Goal: Task Accomplishment & Management: Manage account settings

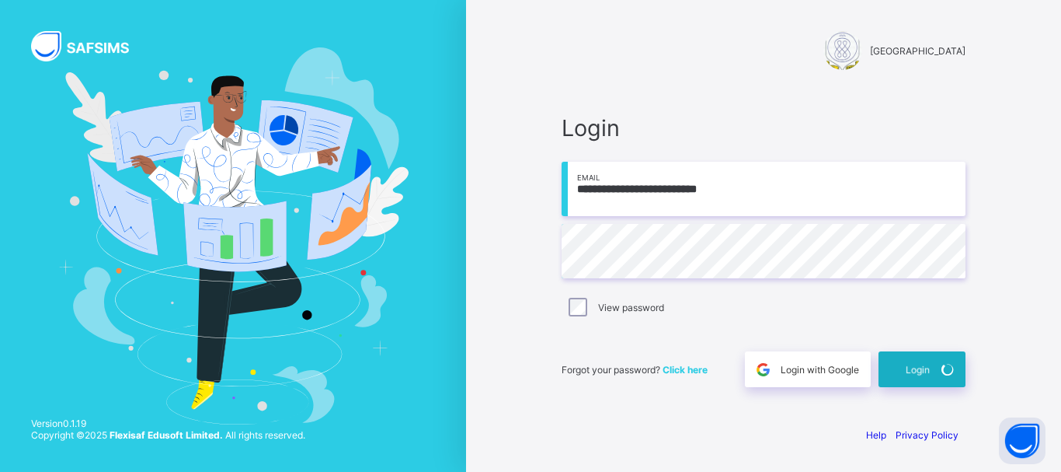
click at [901, 374] on div "Login" at bounding box center [922, 369] width 87 height 36
click at [890, 373] on div "Login" at bounding box center [922, 369] width 87 height 36
click at [897, 374] on div "Login" at bounding box center [922, 369] width 87 height 36
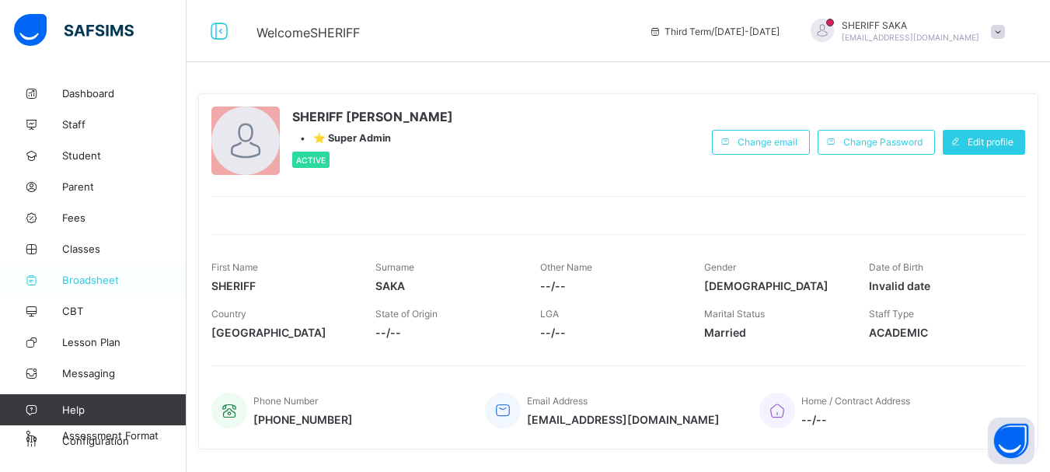
click at [80, 277] on span "Broadsheet" at bounding box center [124, 280] width 124 height 12
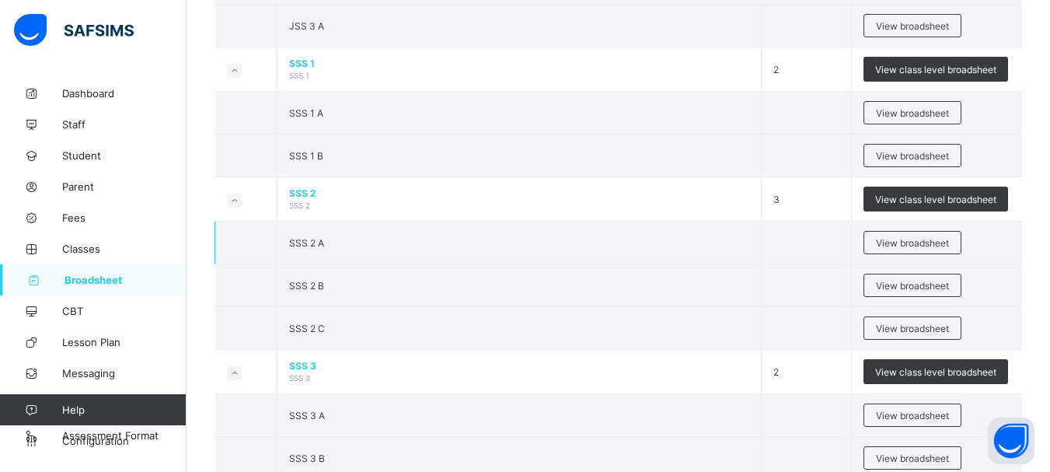
scroll to position [1709, 0]
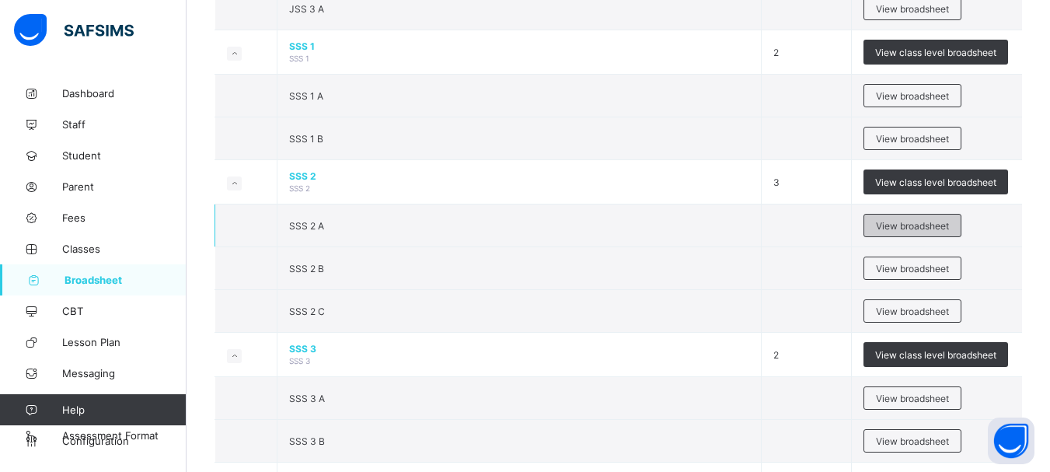
click at [909, 225] on span "View broadsheet" at bounding box center [912, 226] width 73 height 12
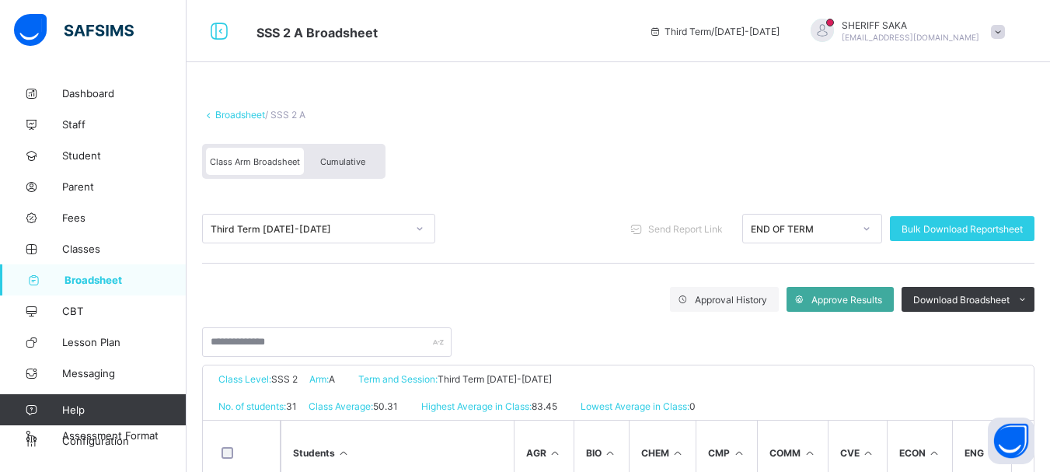
click at [340, 165] on span "Cumulative" at bounding box center [342, 161] width 45 height 11
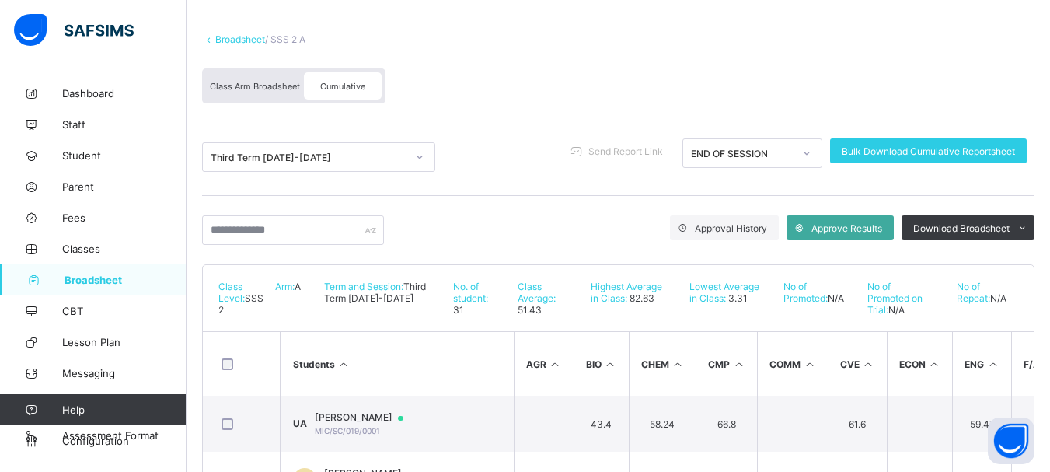
scroll to position [155, 0]
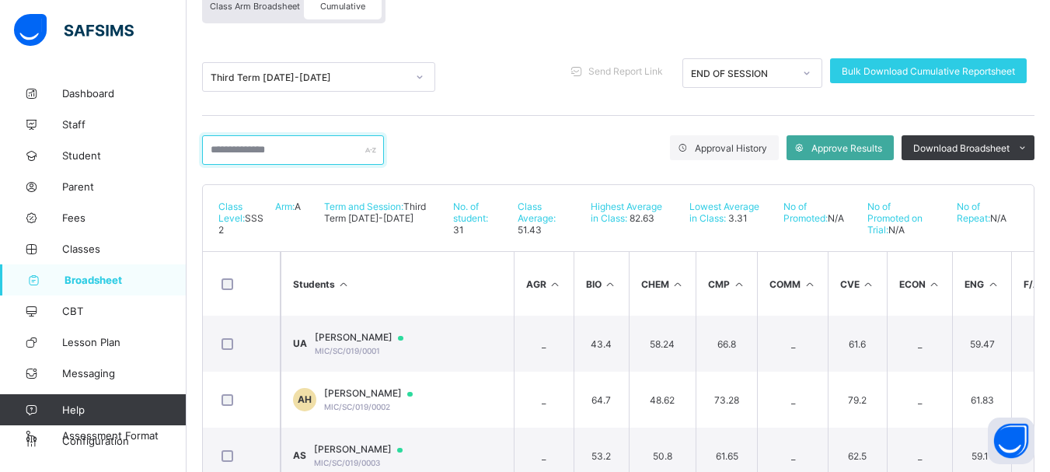
click at [267, 153] on input "text" at bounding box center [293, 150] width 182 height 30
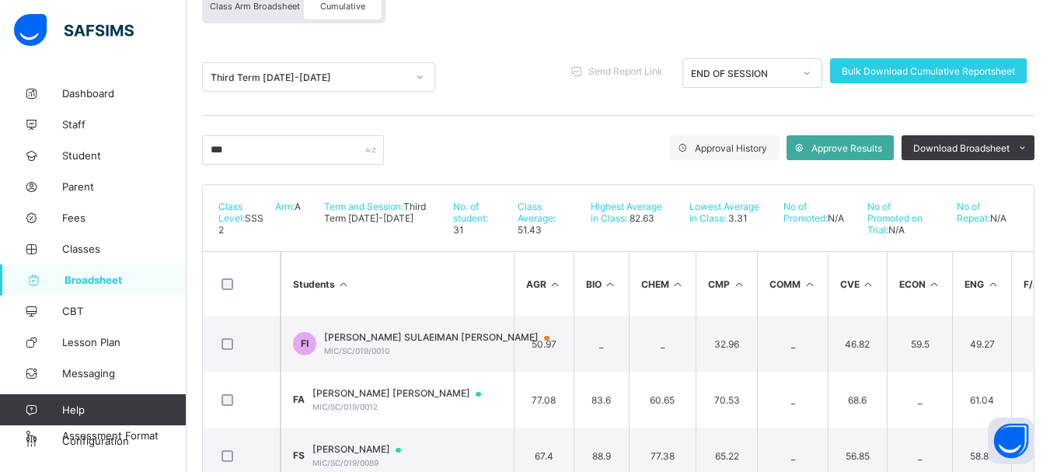
click at [434, 342] on span "FATIMA SULAEIMAN ISMAIL" at bounding box center [444, 337] width 240 height 12
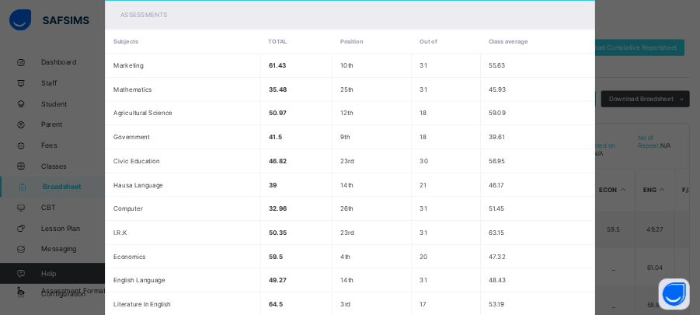
scroll to position [0, 0]
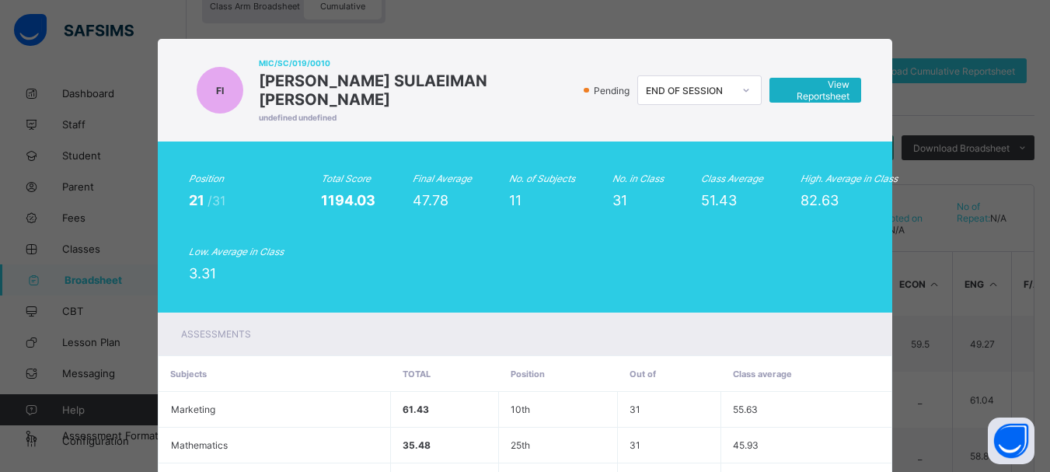
click at [805, 83] on span "View Reportsheet" at bounding box center [815, 89] width 68 height 23
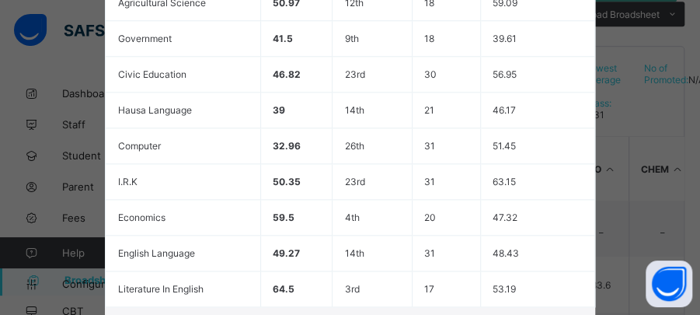
scroll to position [690, 0]
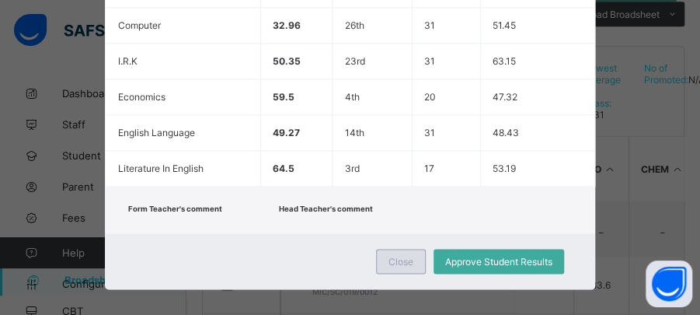
click at [398, 256] on span "Close" at bounding box center [401, 262] width 25 height 12
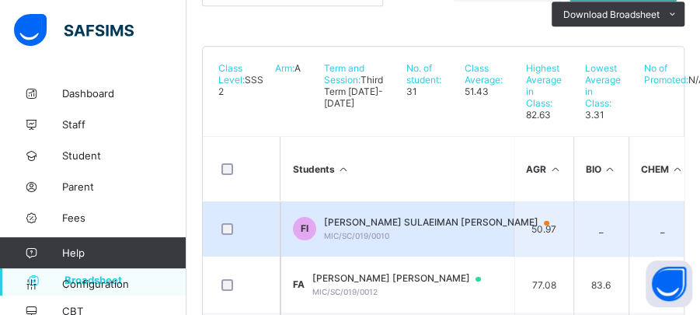
click at [406, 240] on div "FATIMA SULAEIMAN ISMAIL MIC/SC/019/0010" at bounding box center [444, 228] width 240 height 24
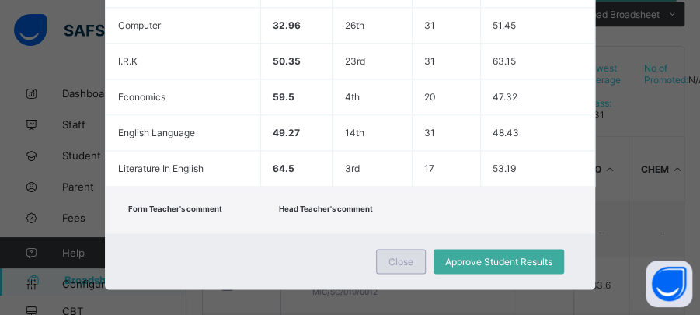
click at [407, 249] on div "Close" at bounding box center [401, 261] width 50 height 25
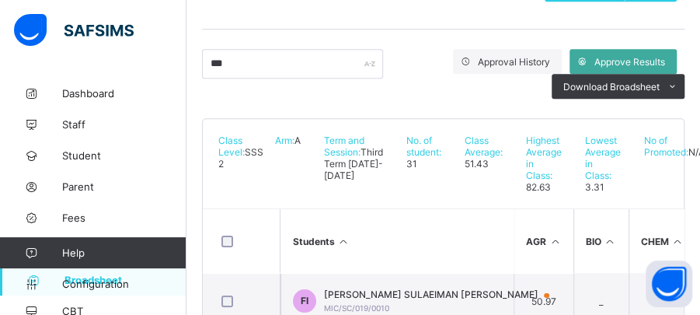
scroll to position [208, 0]
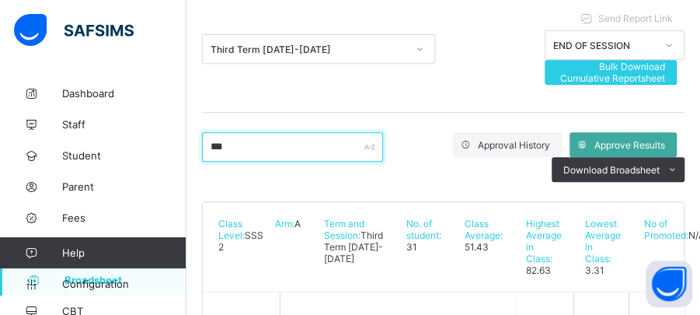
click at [288, 146] on input "***" at bounding box center [292, 147] width 181 height 30
type input "*"
click at [267, 140] on input "text" at bounding box center [292, 147] width 181 height 30
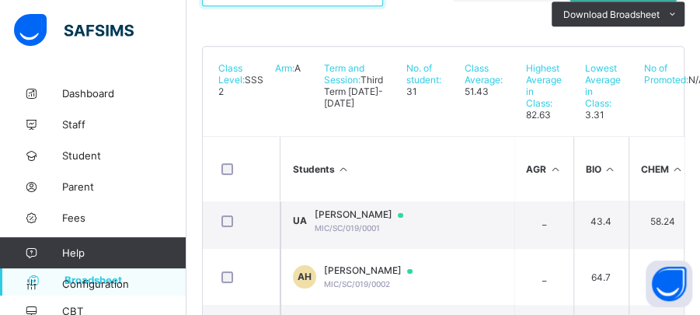
scroll to position [0, 0]
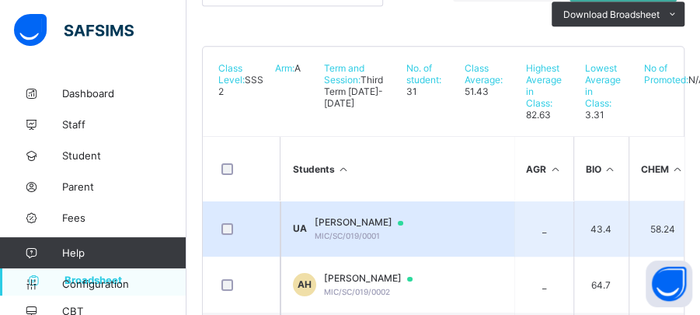
click at [525, 242] on td "_" at bounding box center [544, 228] width 60 height 56
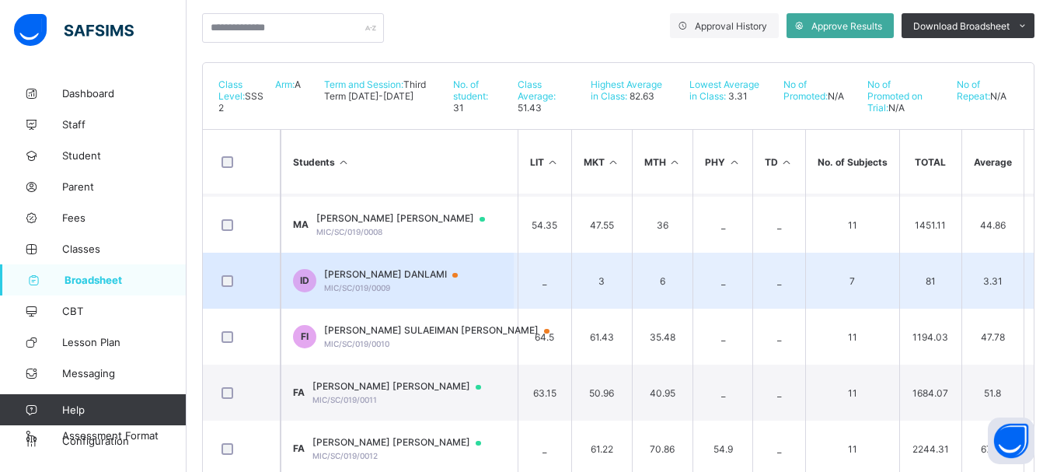
scroll to position [466, 870]
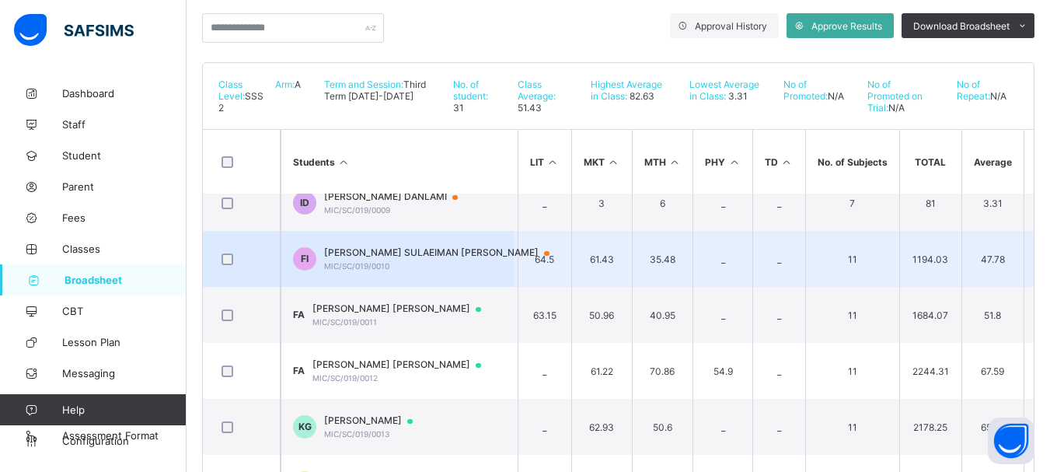
click at [553, 260] on td "64.5" at bounding box center [545, 259] width 54 height 56
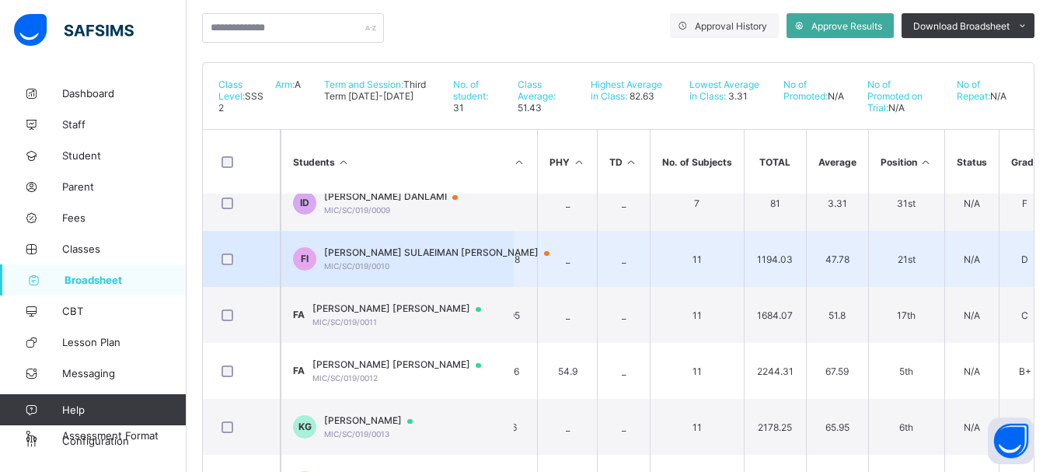
scroll to position [466, 1032]
drag, startPoint x: 838, startPoint y: 257, endPoint x: 810, endPoint y: 260, distance: 27.3
click at [812, 260] on span "47.78" at bounding box center [831, 259] width 38 height 12
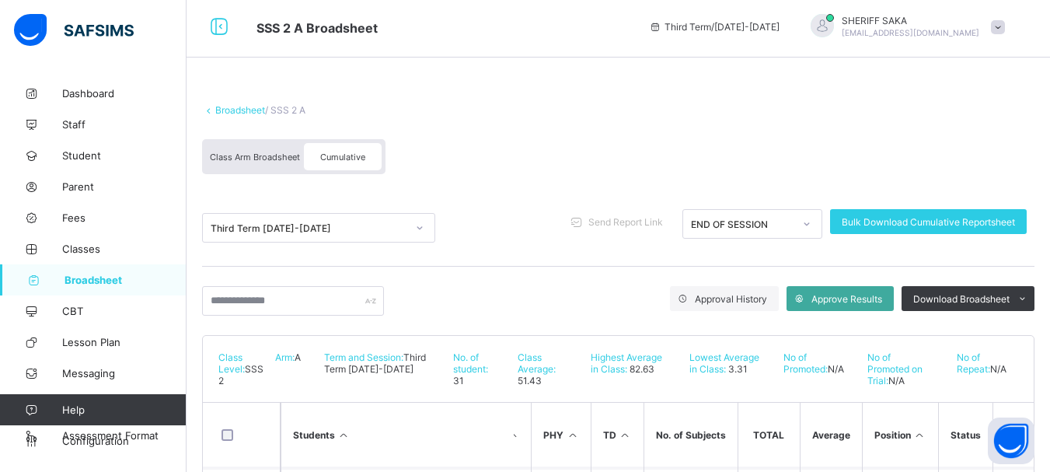
scroll to position [0, 0]
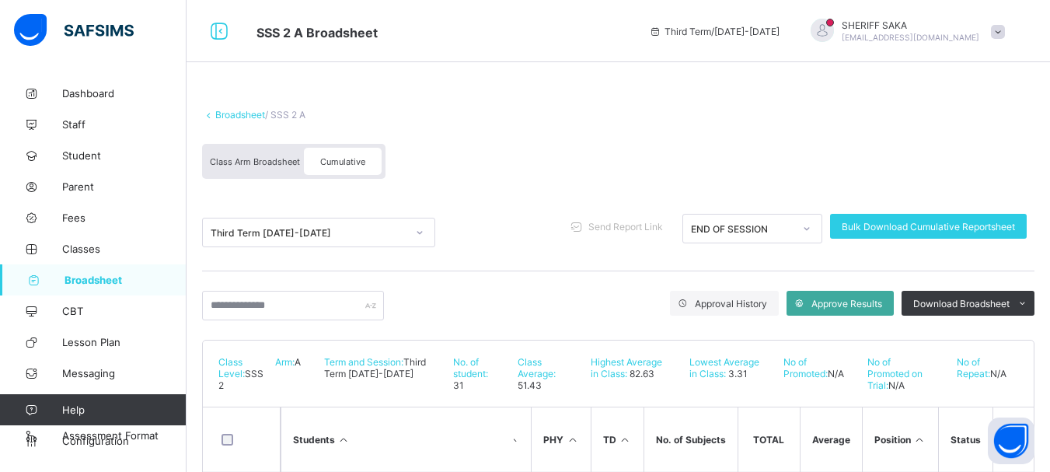
click at [417, 232] on icon at bounding box center [419, 232] width 5 height 3
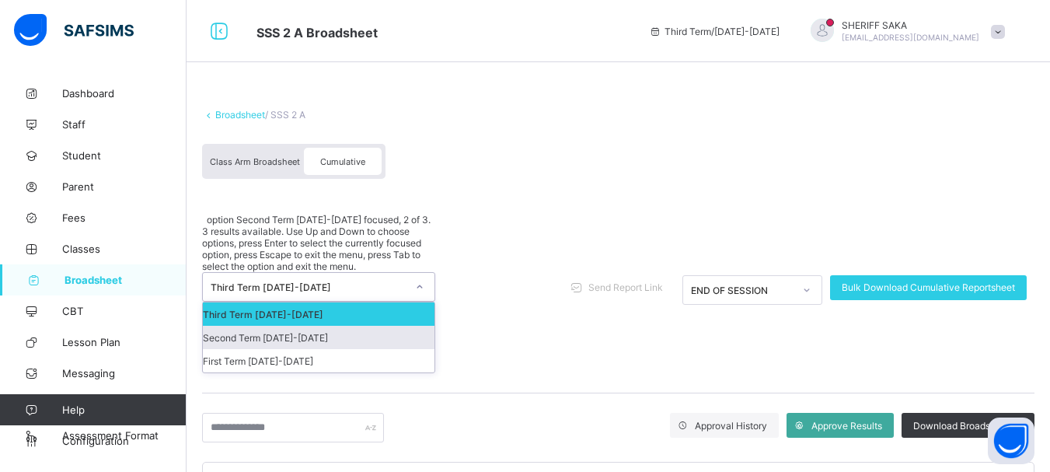
click at [343, 326] on div "Second Term 2024-2025" at bounding box center [319, 337] width 232 height 23
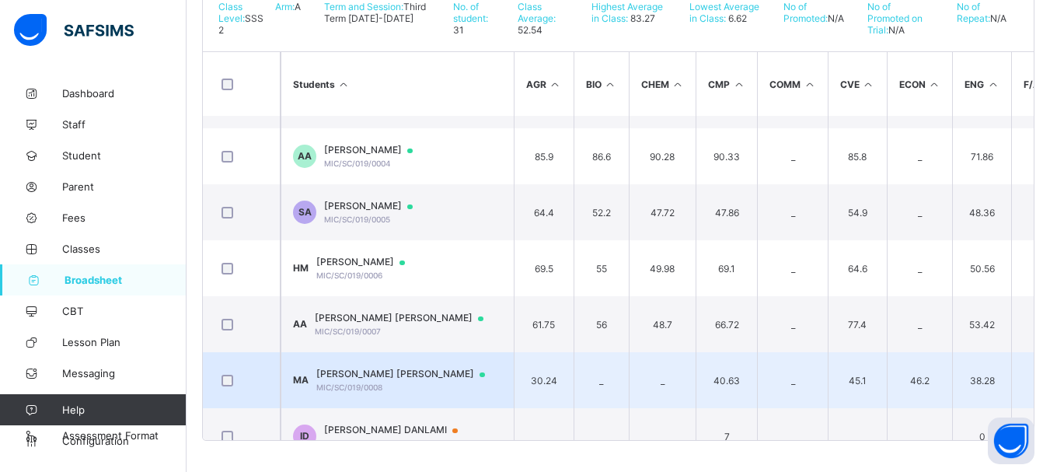
scroll to position [311, 0]
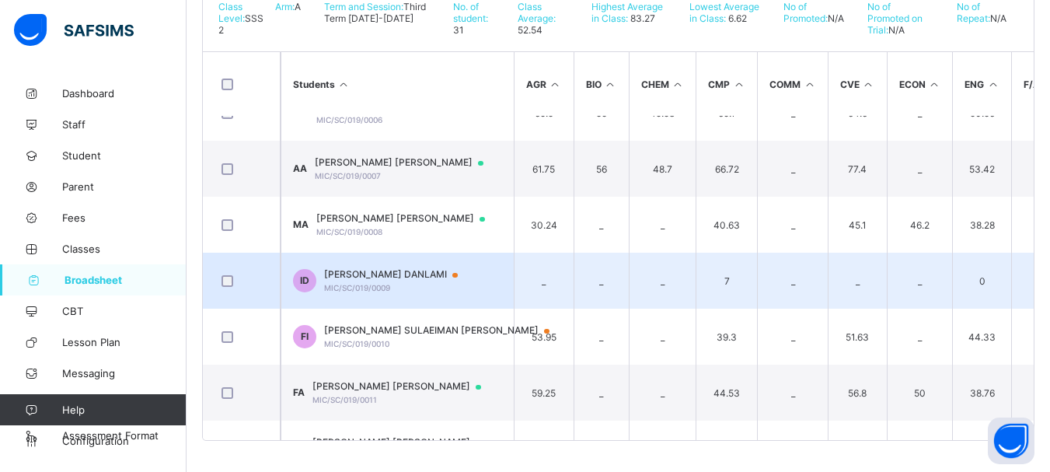
click at [570, 278] on td "_" at bounding box center [544, 281] width 60 height 56
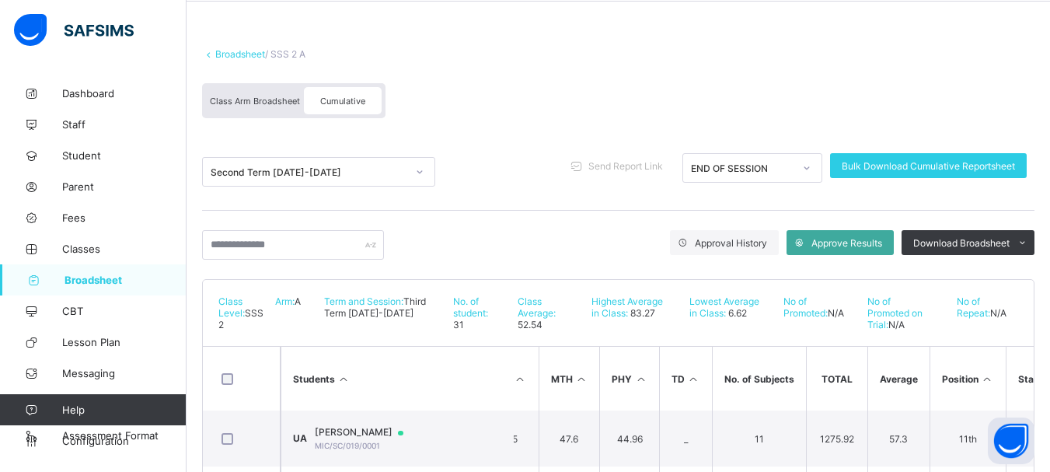
scroll to position [44, 0]
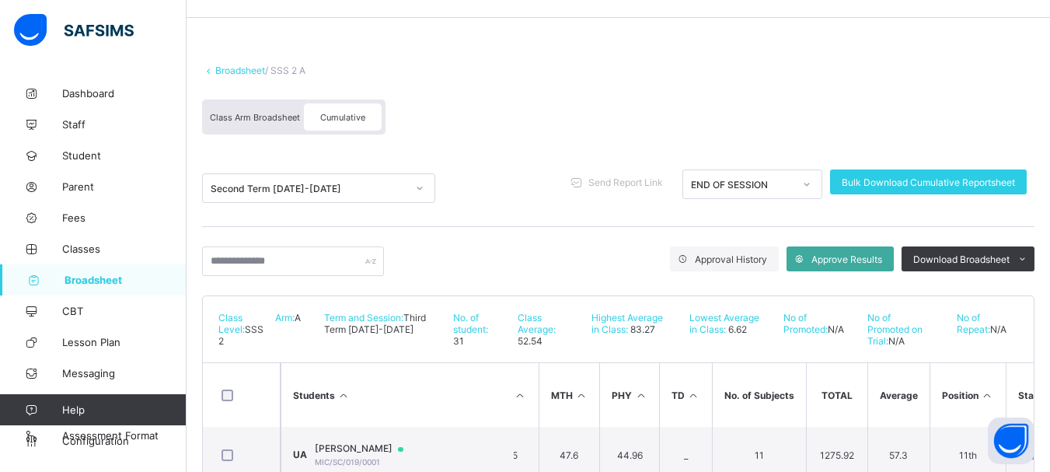
click at [418, 185] on icon at bounding box center [419, 188] width 9 height 16
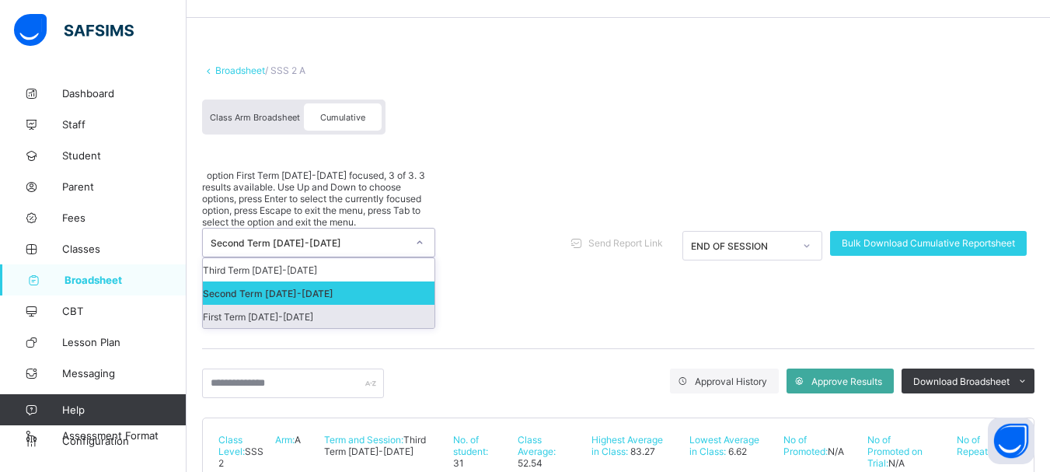
click at [358, 305] on div "First Term 2024-2025" at bounding box center [319, 316] width 232 height 23
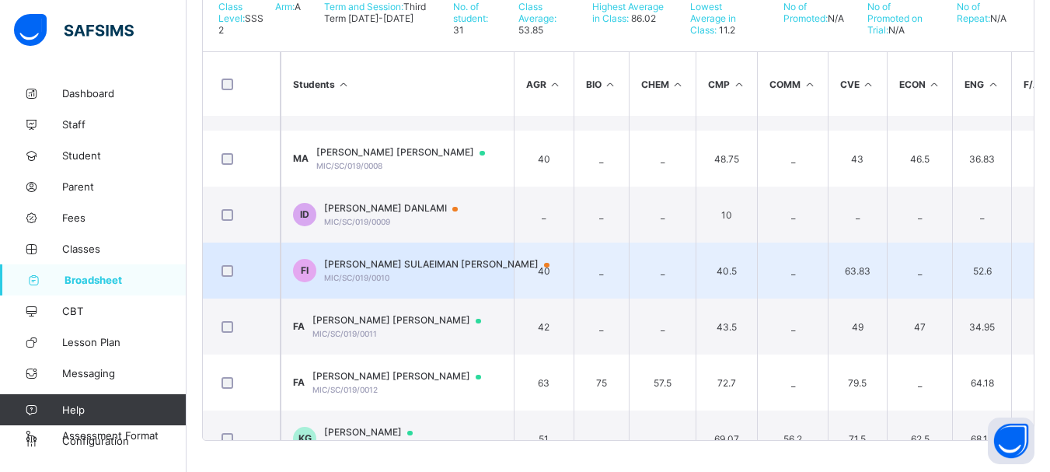
scroll to position [389, 0]
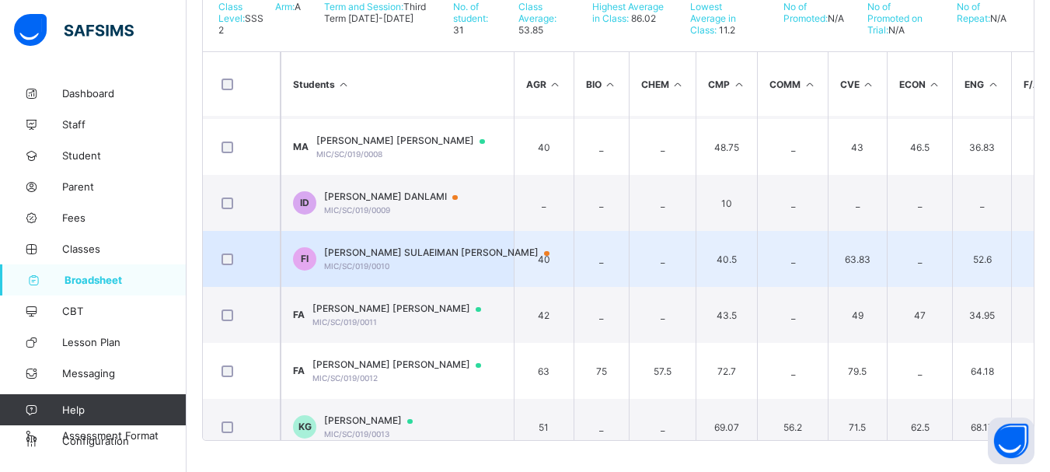
click at [545, 254] on td "40" at bounding box center [544, 259] width 60 height 56
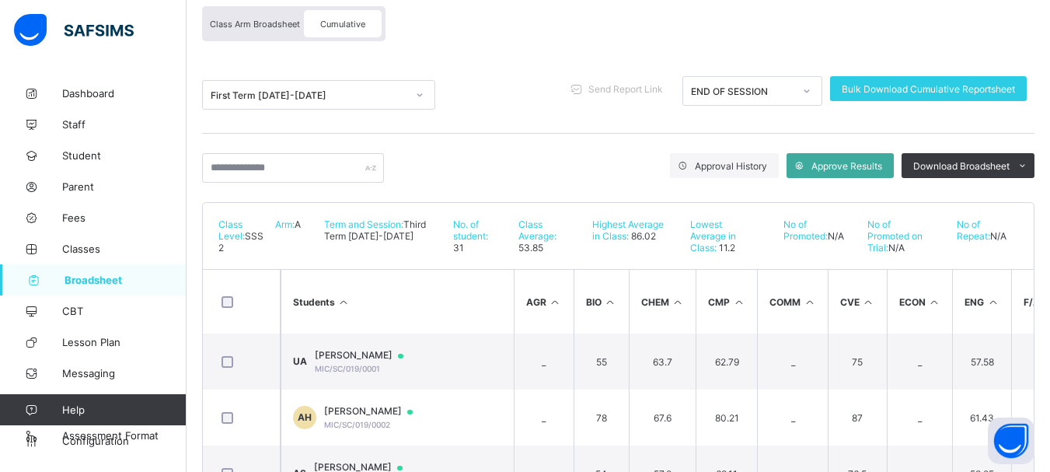
scroll to position [0, 0]
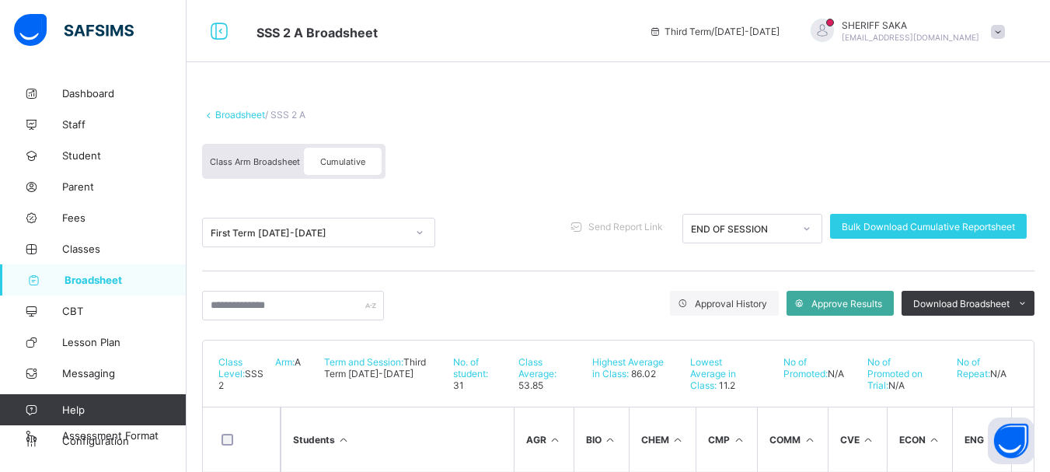
click at [406, 228] on div at bounding box center [420, 232] width 30 height 28
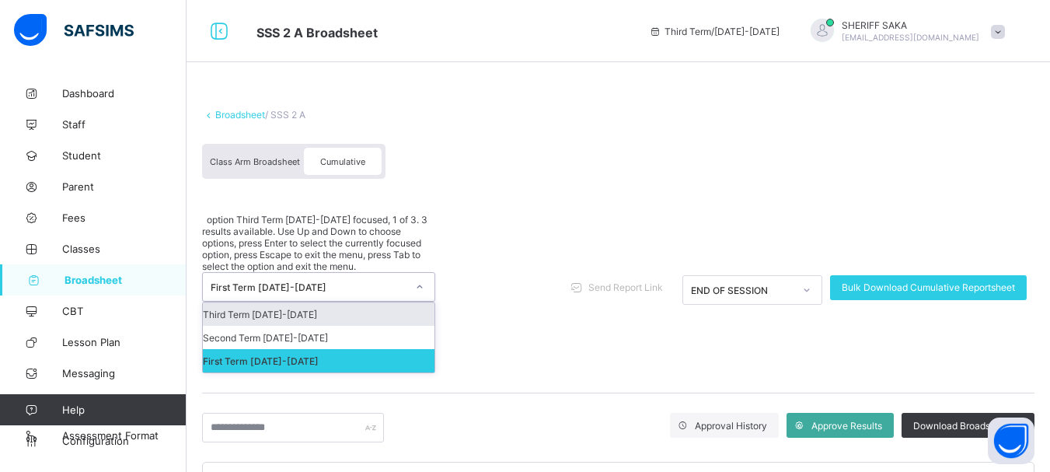
click at [375, 302] on div "Third Term 2024-2025" at bounding box center [319, 313] width 232 height 23
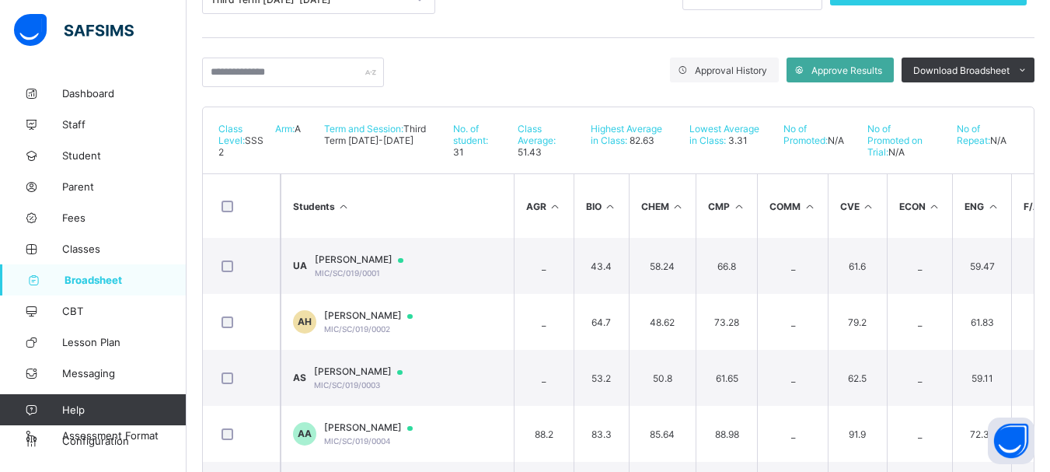
scroll to position [78, 0]
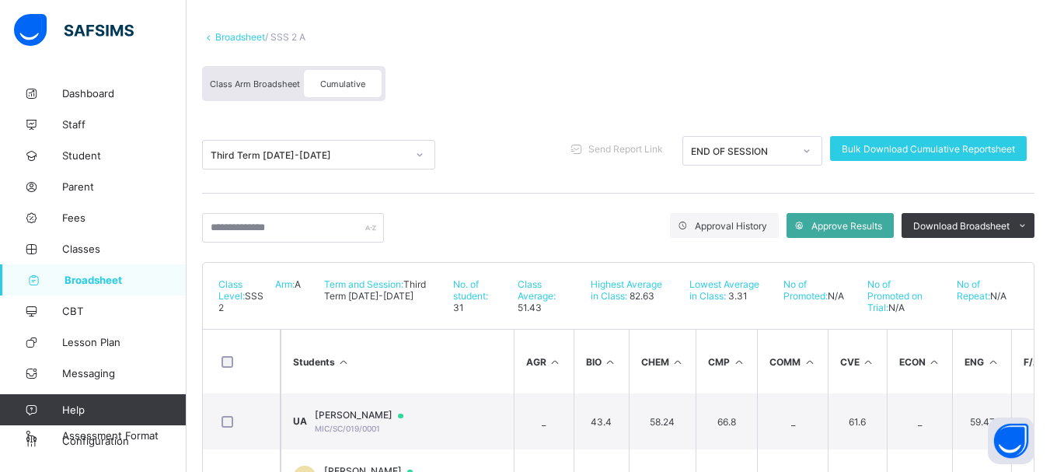
click at [235, 41] on link "Broadsheet" at bounding box center [240, 37] width 50 height 12
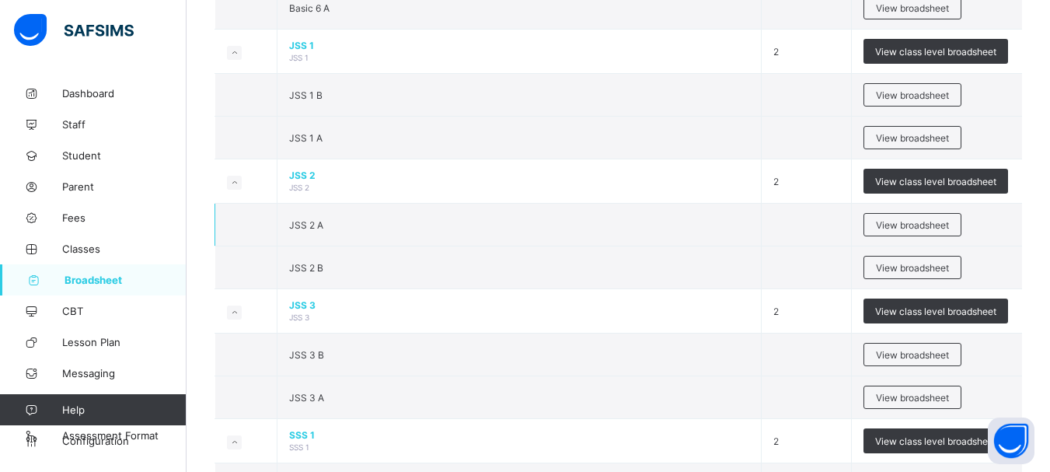
scroll to position [1399, 0]
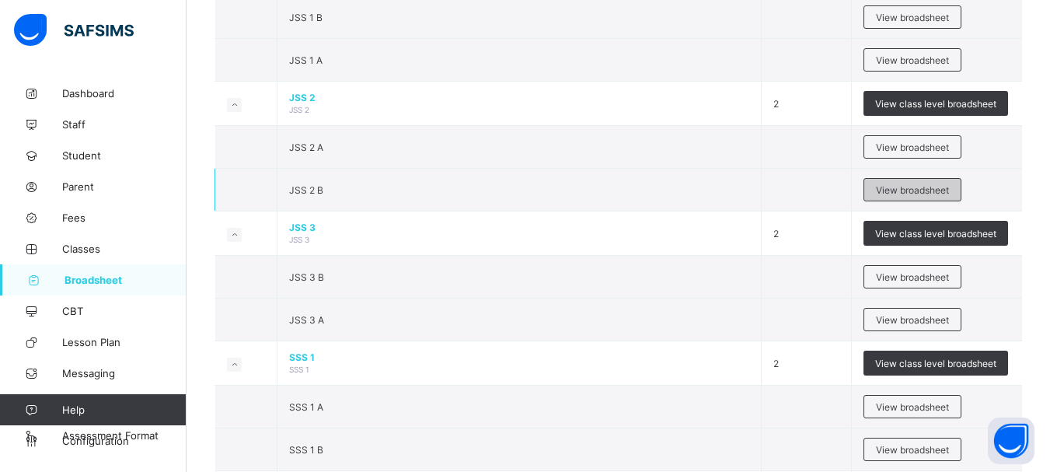
click at [909, 193] on span "View broadsheet" at bounding box center [912, 190] width 73 height 12
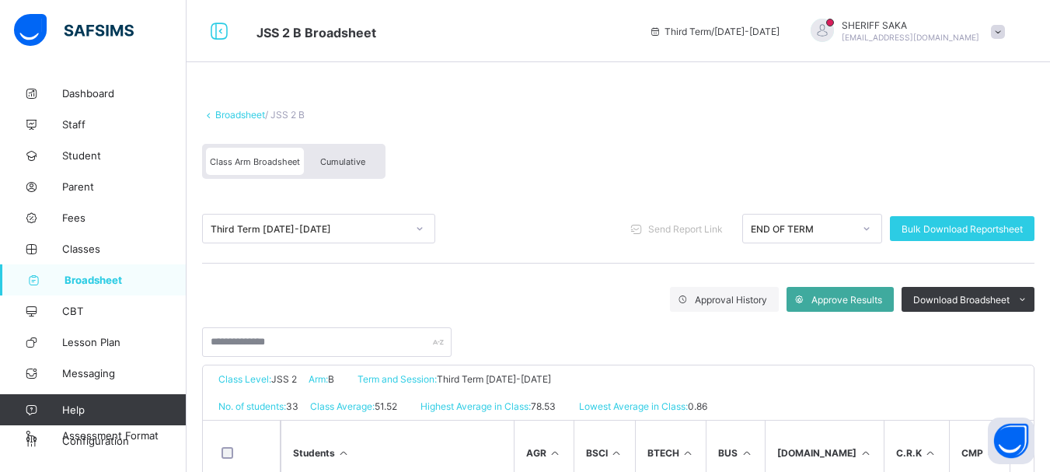
scroll to position [78, 0]
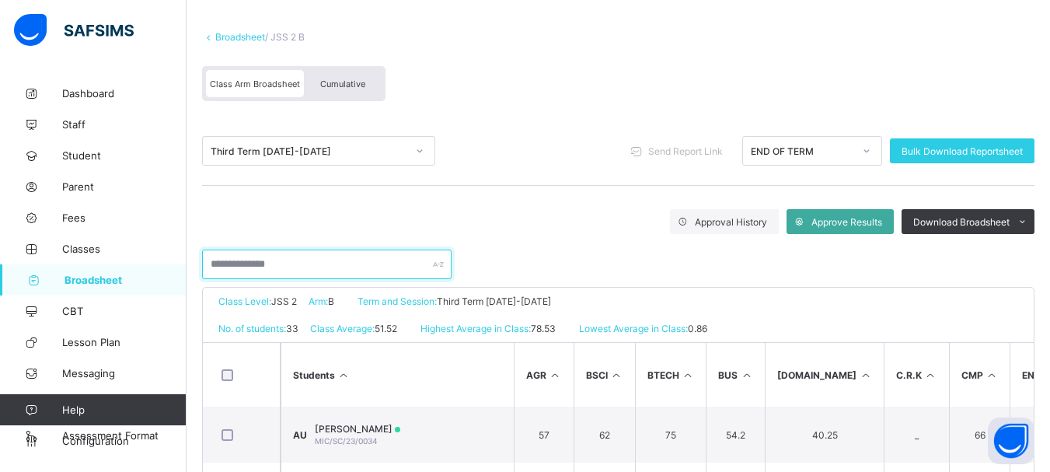
click at [301, 263] on input "text" at bounding box center [326, 264] width 249 height 30
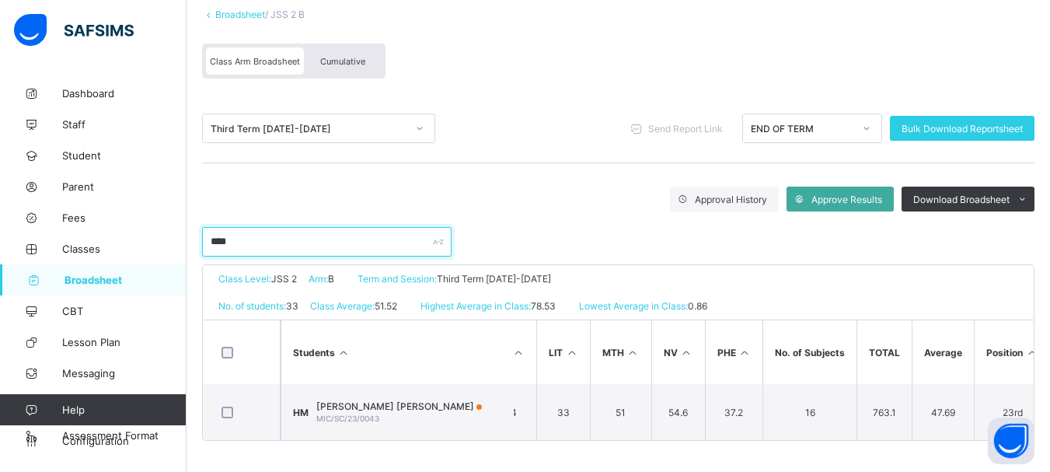
scroll to position [0, 825]
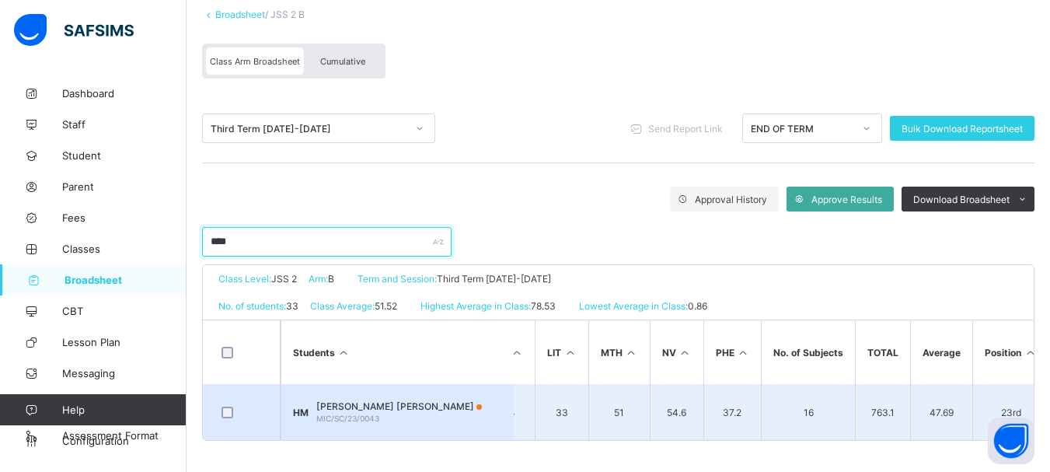
type input "****"
click at [399, 409] on div "HASSAN SADI MUHAMMAD MIC/SC/23/0043" at bounding box center [399, 411] width 166 height 23
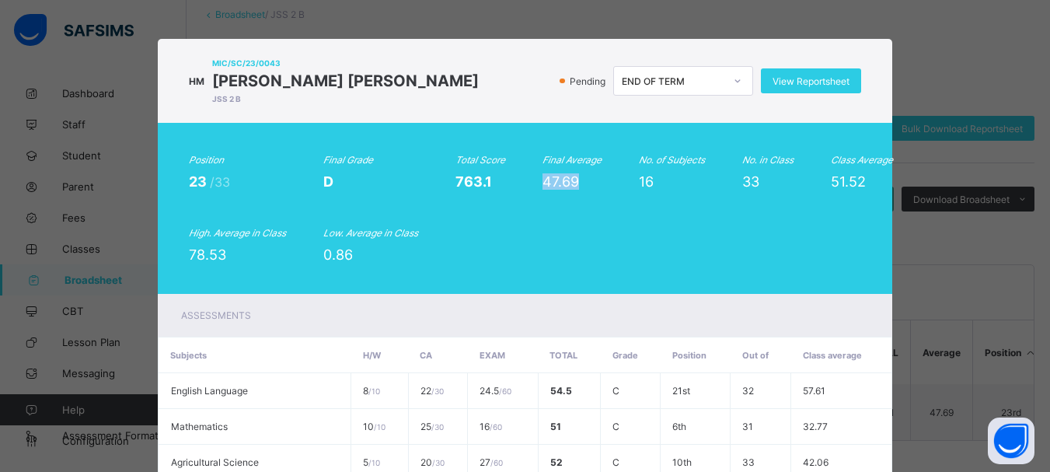
drag, startPoint x: 575, startPoint y: 178, endPoint x: 531, endPoint y: 181, distance: 43.6
click at [531, 181] on div "Position 23 /33 Final Grade D Total Score 763.1 Final Average 47.69 No. of Subj…" at bounding box center [525, 208] width 673 height 109
click at [791, 78] on span "View Reportsheet" at bounding box center [810, 81] width 77 height 12
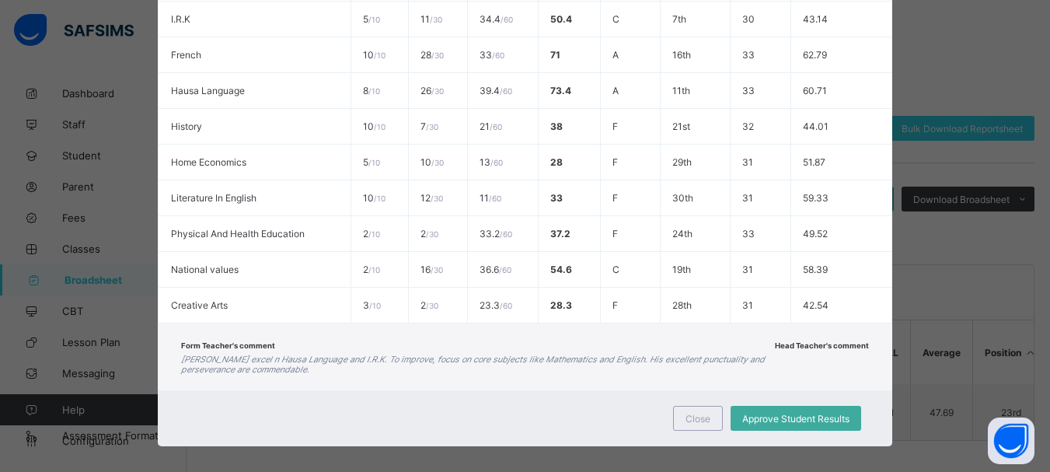
scroll to position [635, 0]
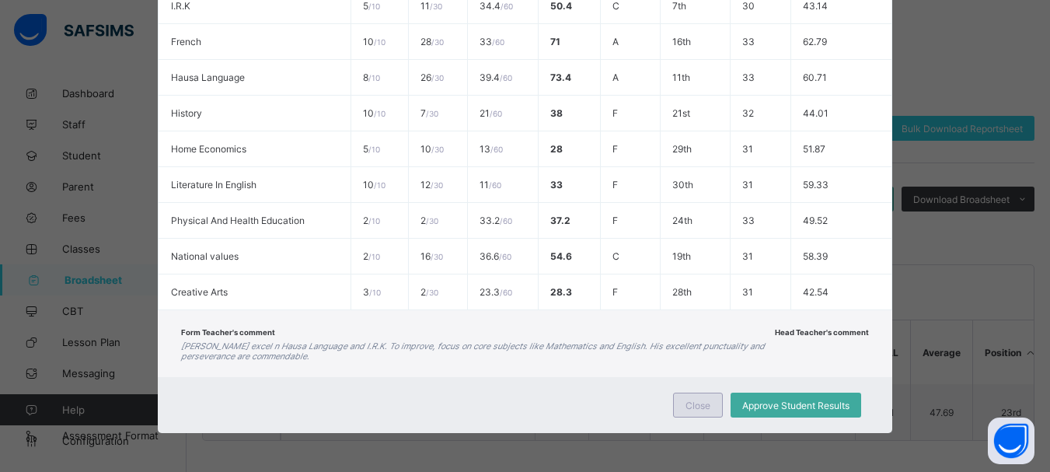
click at [688, 404] on span "Close" at bounding box center [697, 405] width 25 height 12
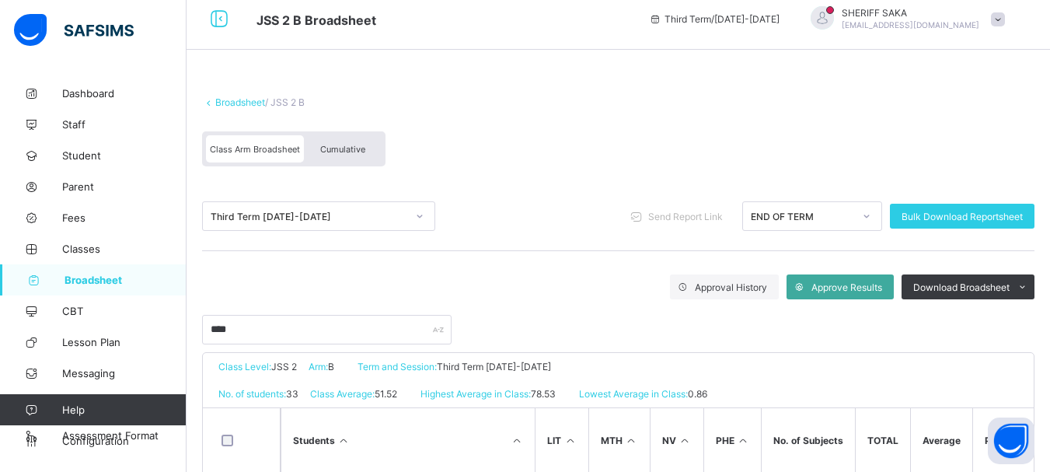
scroll to position [0, 0]
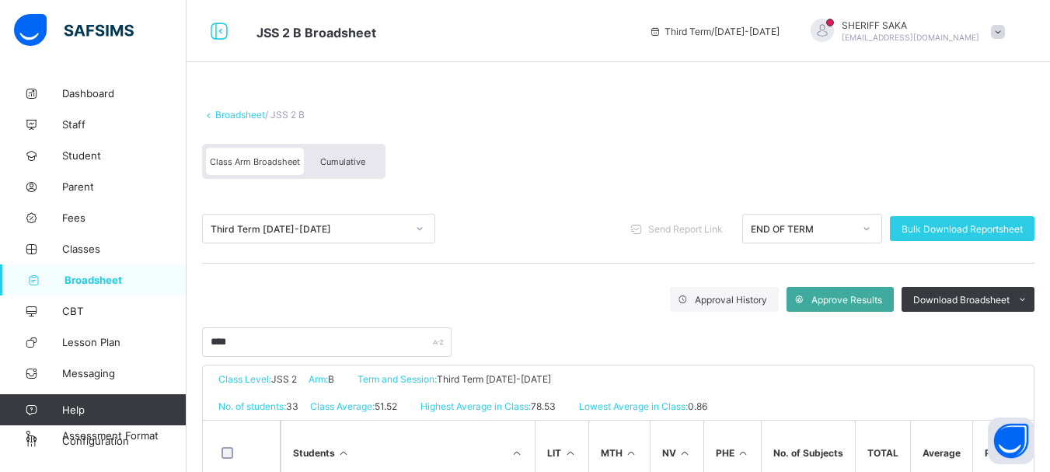
click at [350, 160] on span "Cumulative" at bounding box center [342, 161] width 45 height 11
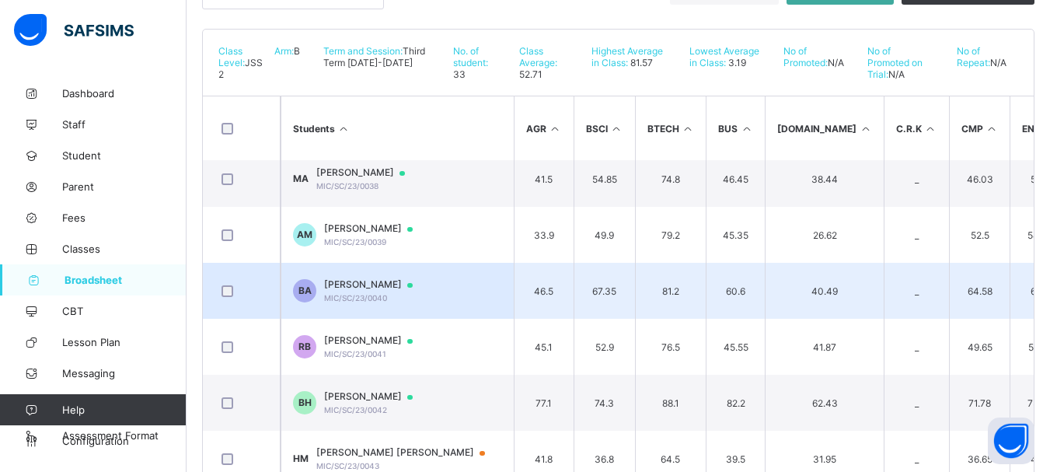
scroll to position [466, 0]
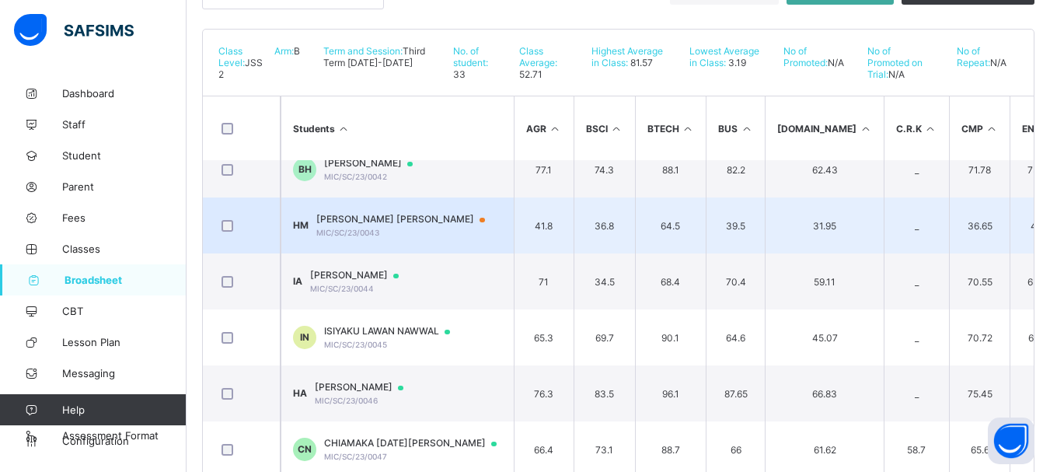
click at [443, 226] on div "HASSAN SADI MUHAMMAD MIC/SC/23/0043" at bounding box center [407, 225] width 183 height 24
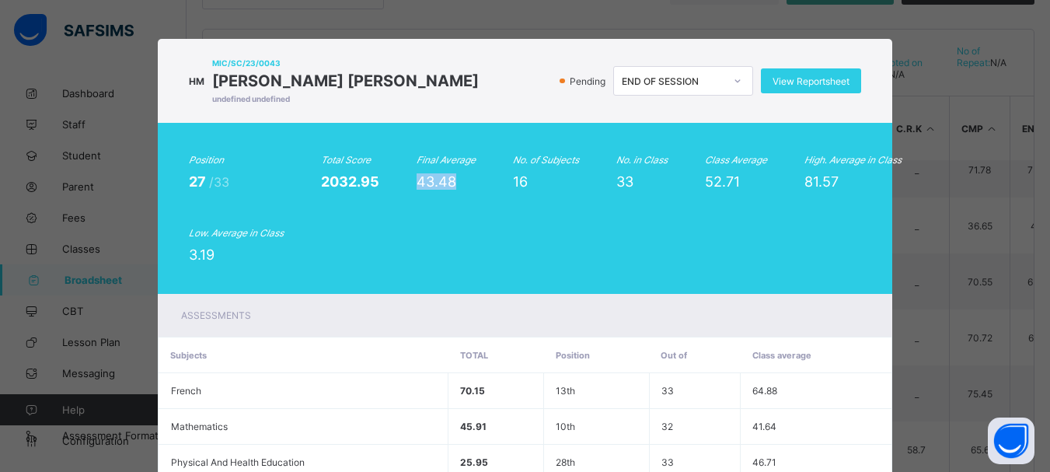
drag, startPoint x: 447, startPoint y: 183, endPoint x: 398, endPoint y: 183, distance: 49.0
click at [398, 183] on div "Position 27 /33 Total Score 2032.95 Final Average 43.48 No. of Subjects 16 No. …" at bounding box center [525, 208] width 673 height 109
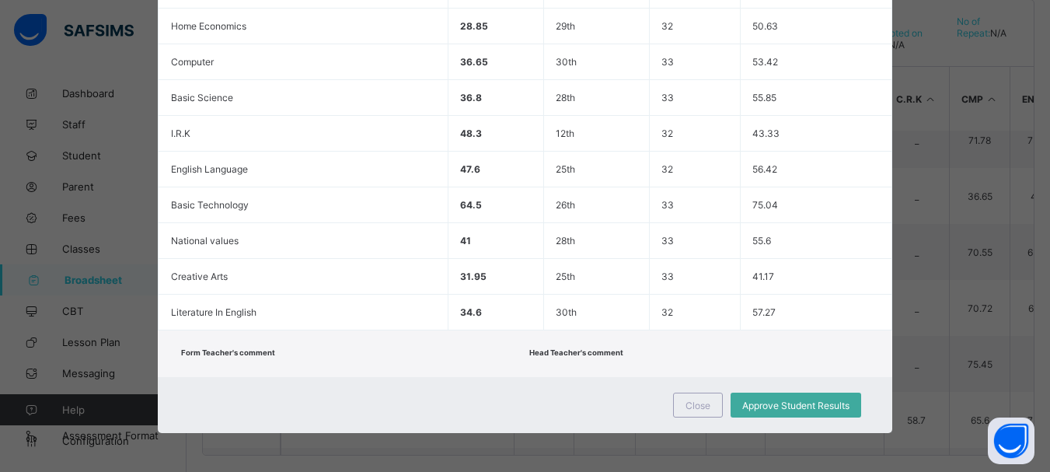
scroll to position [355, 0]
click at [692, 402] on span "Close" at bounding box center [697, 405] width 25 height 12
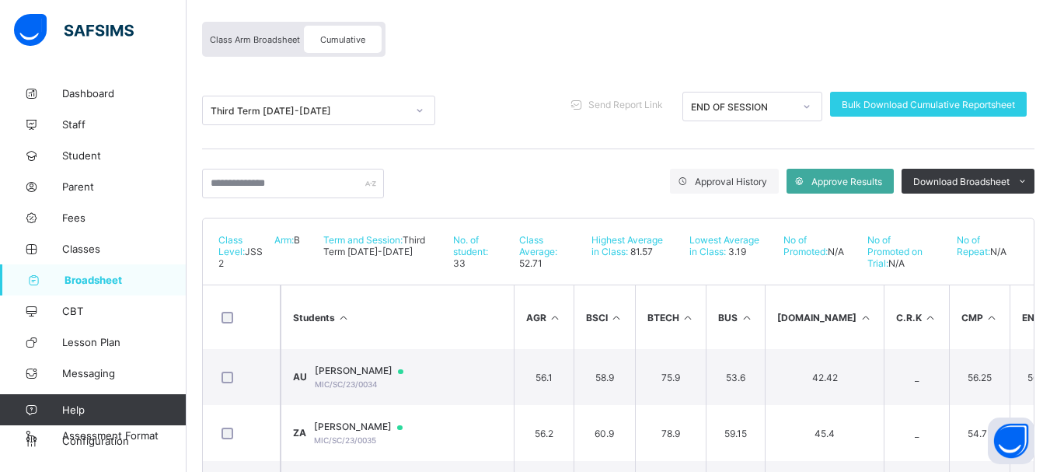
scroll to position [0, 0]
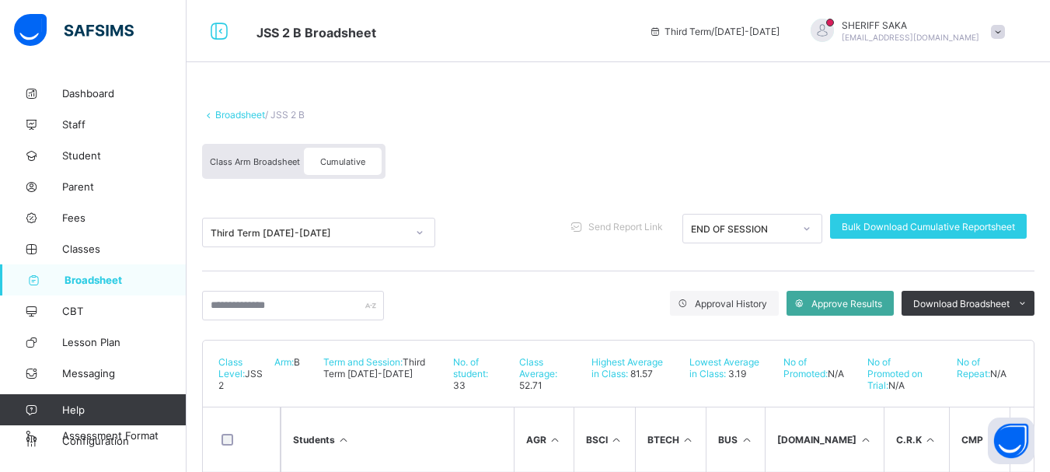
click at [252, 114] on link "Broadsheet" at bounding box center [240, 115] width 50 height 12
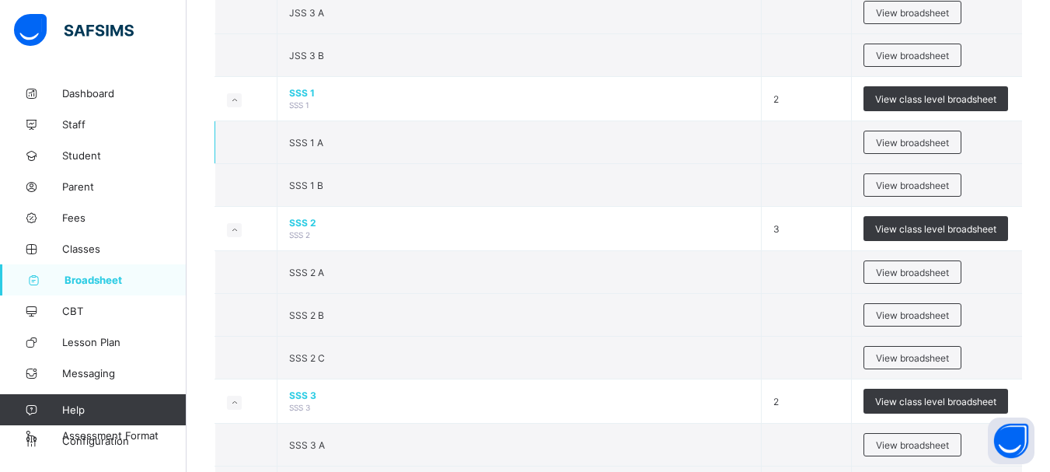
scroll to position [1709, 0]
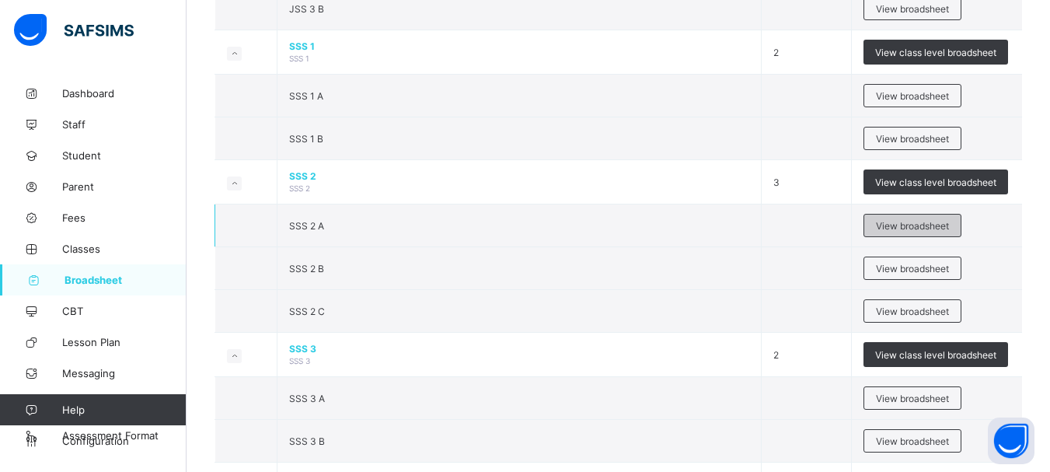
click at [924, 229] on span "View broadsheet" at bounding box center [912, 226] width 73 height 12
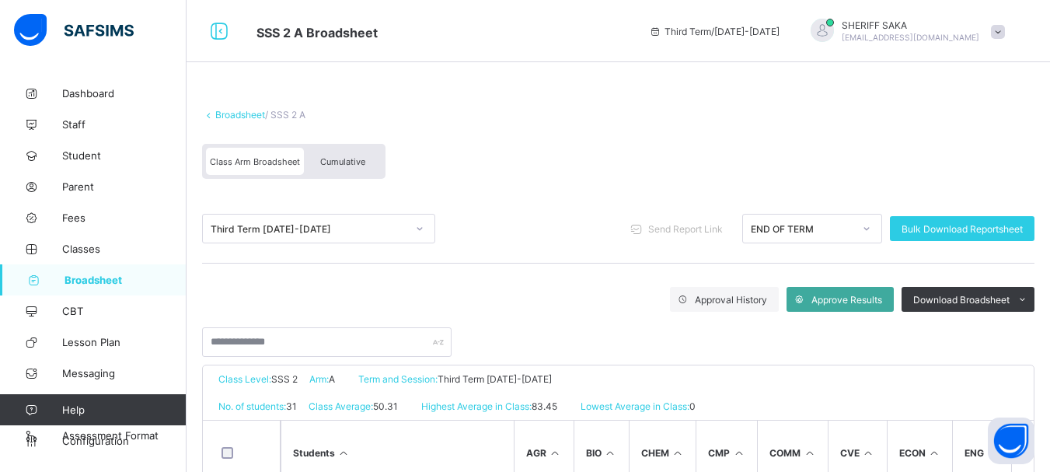
click at [355, 164] on span "Cumulative" at bounding box center [342, 161] width 45 height 11
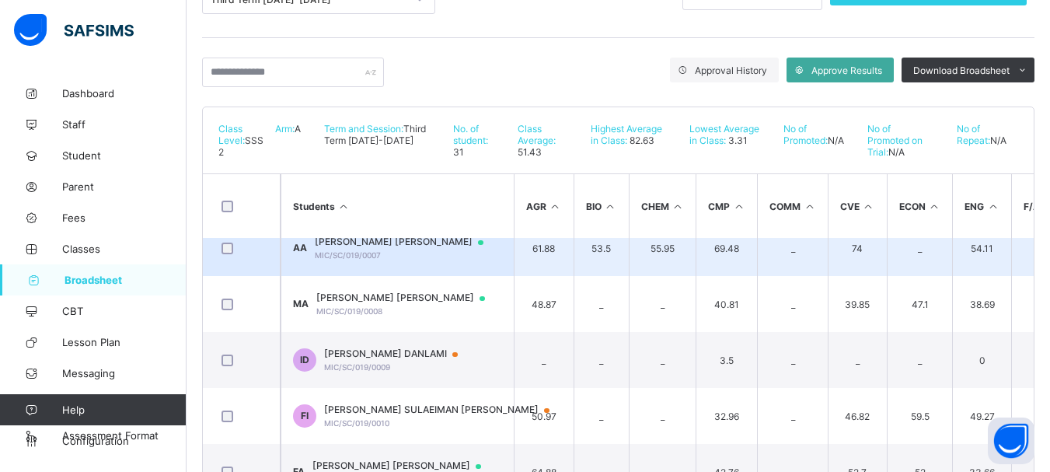
scroll to position [389, 0]
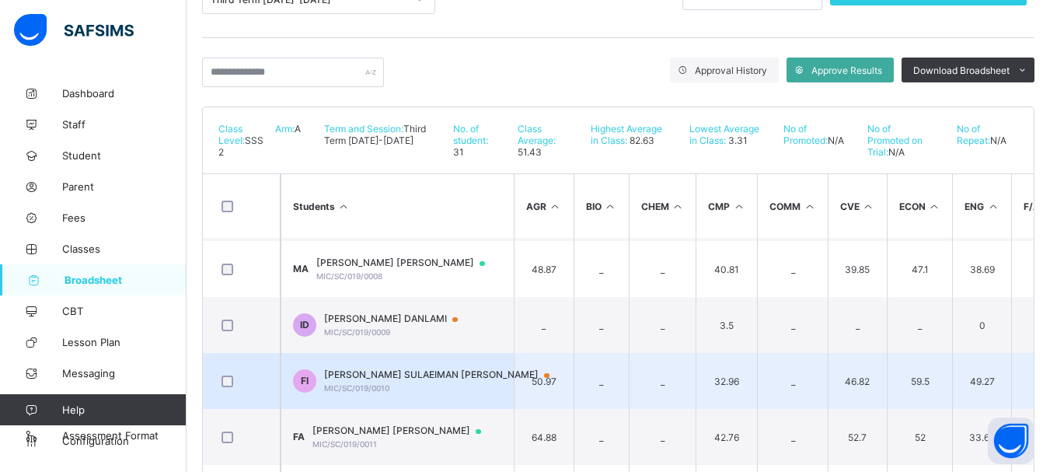
click at [435, 378] on span "FATIMA SULAEIMAN ISMAIL" at bounding box center [444, 374] width 240 height 12
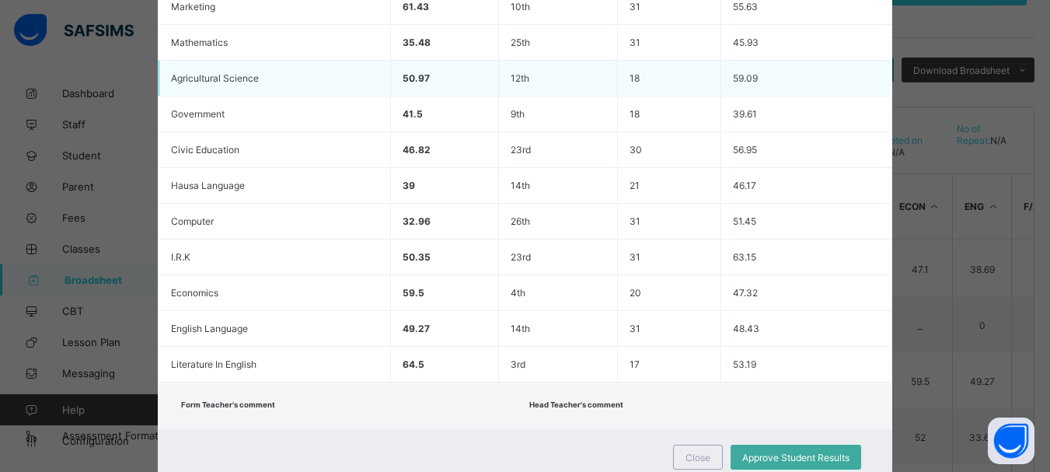
scroll to position [436, 0]
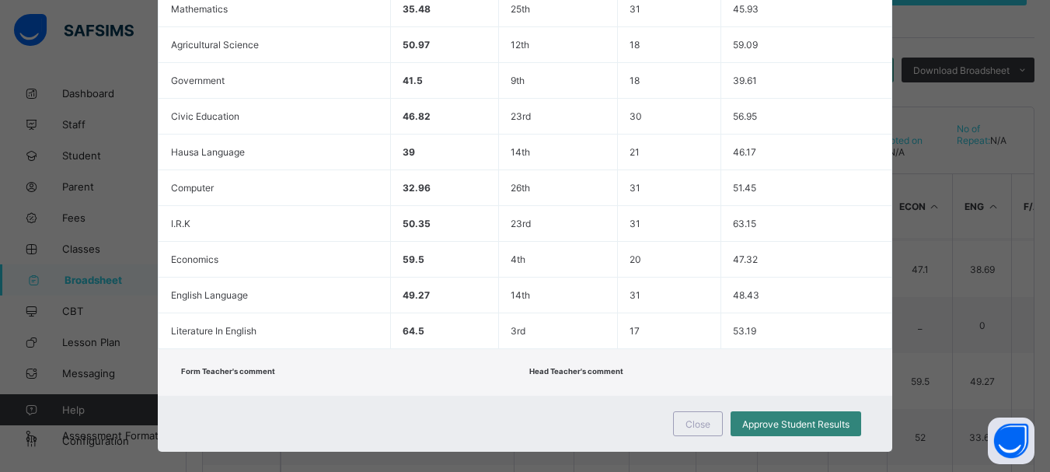
click at [807, 418] on span "Approve Student Results" at bounding box center [795, 424] width 107 height 12
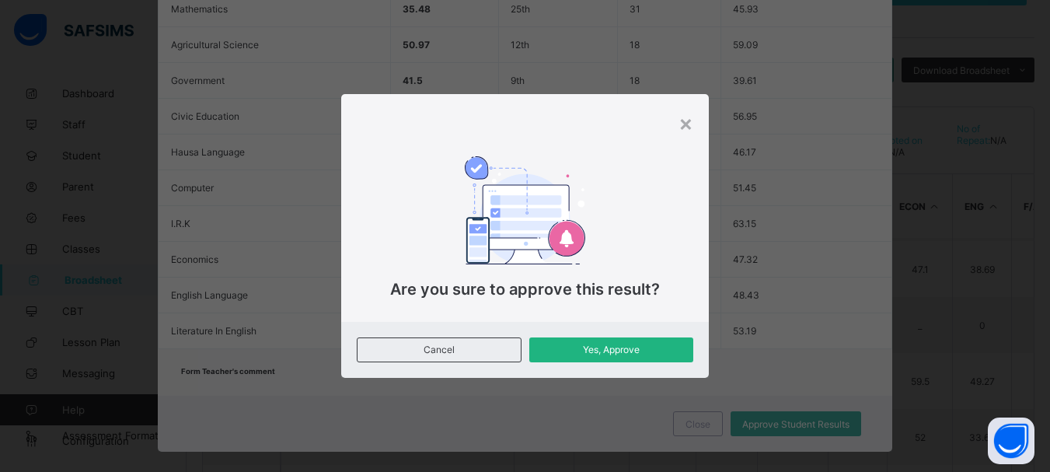
click at [589, 352] on span "Yes, Approve" at bounding box center [611, 349] width 141 height 12
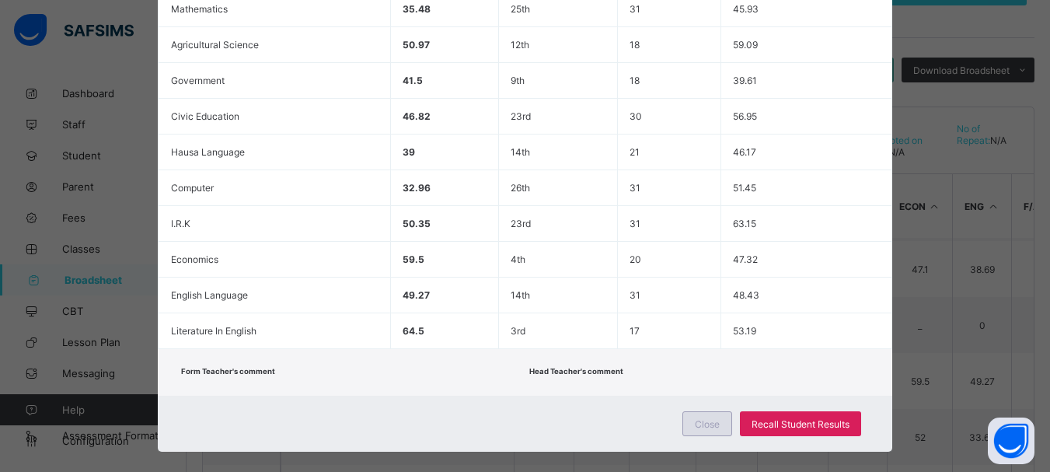
click at [710, 418] on span "Close" at bounding box center [707, 424] width 25 height 12
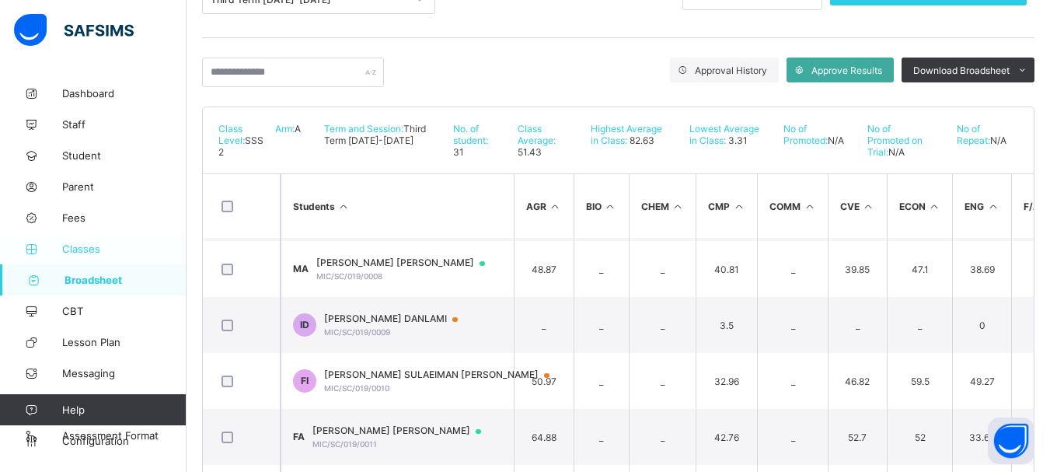
click at [78, 247] on span "Classes" at bounding box center [124, 248] width 124 height 12
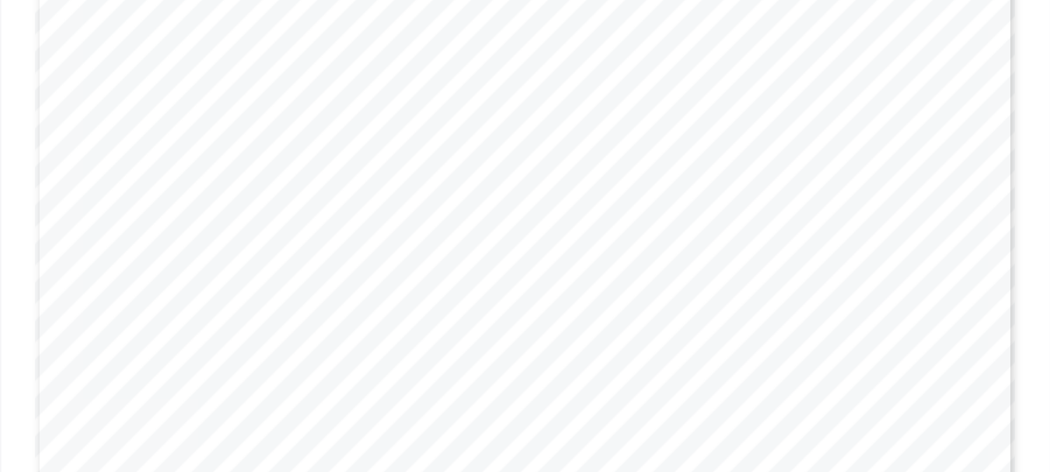
scroll to position [210, 0]
